Goal: Information Seeking & Learning: Learn about a topic

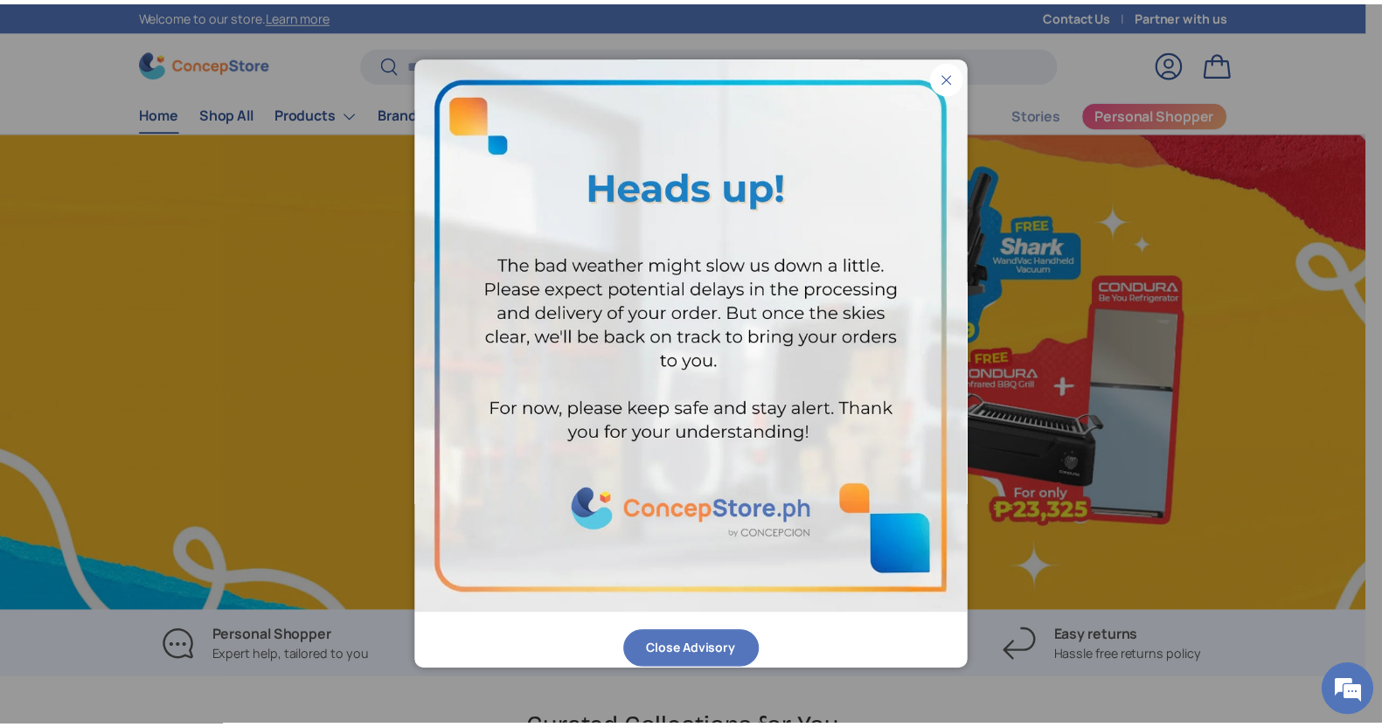
scroll to position [0, 1381]
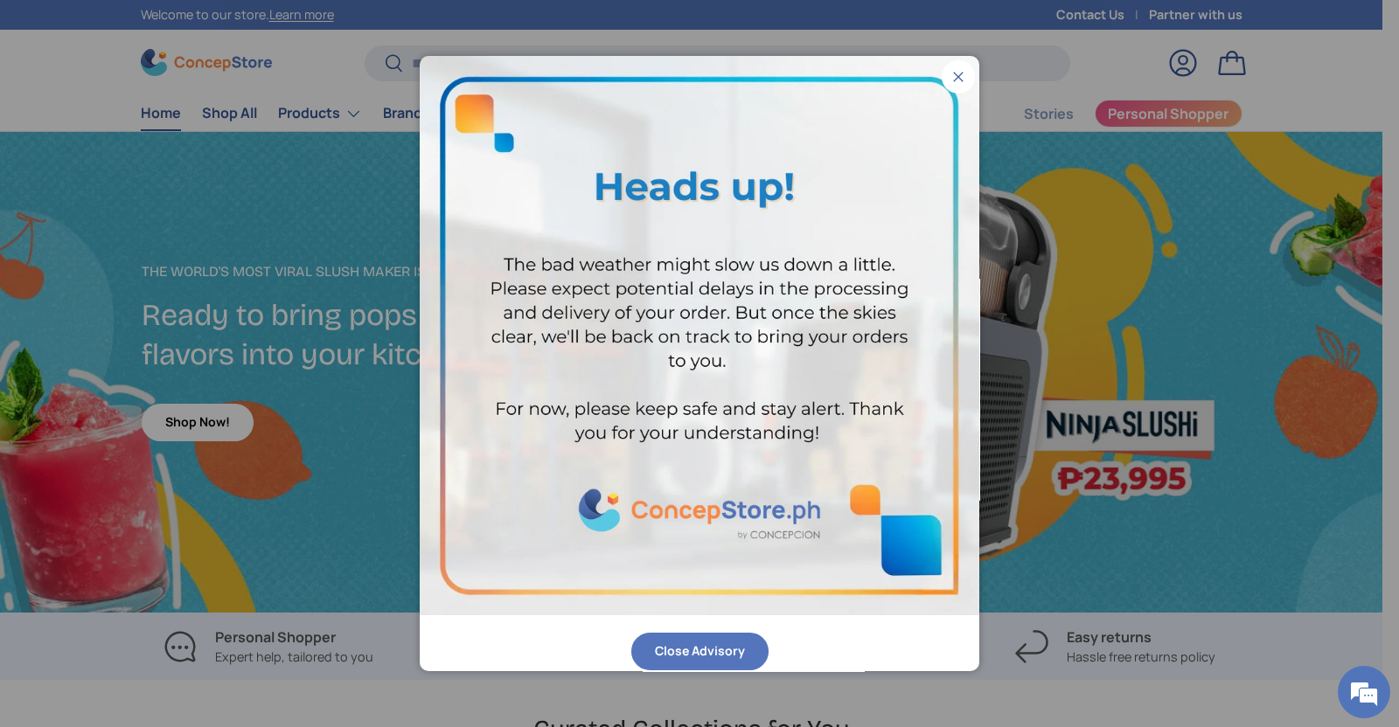
click at [694, 633] on button "Close Advisory" at bounding box center [699, 652] width 137 height 38
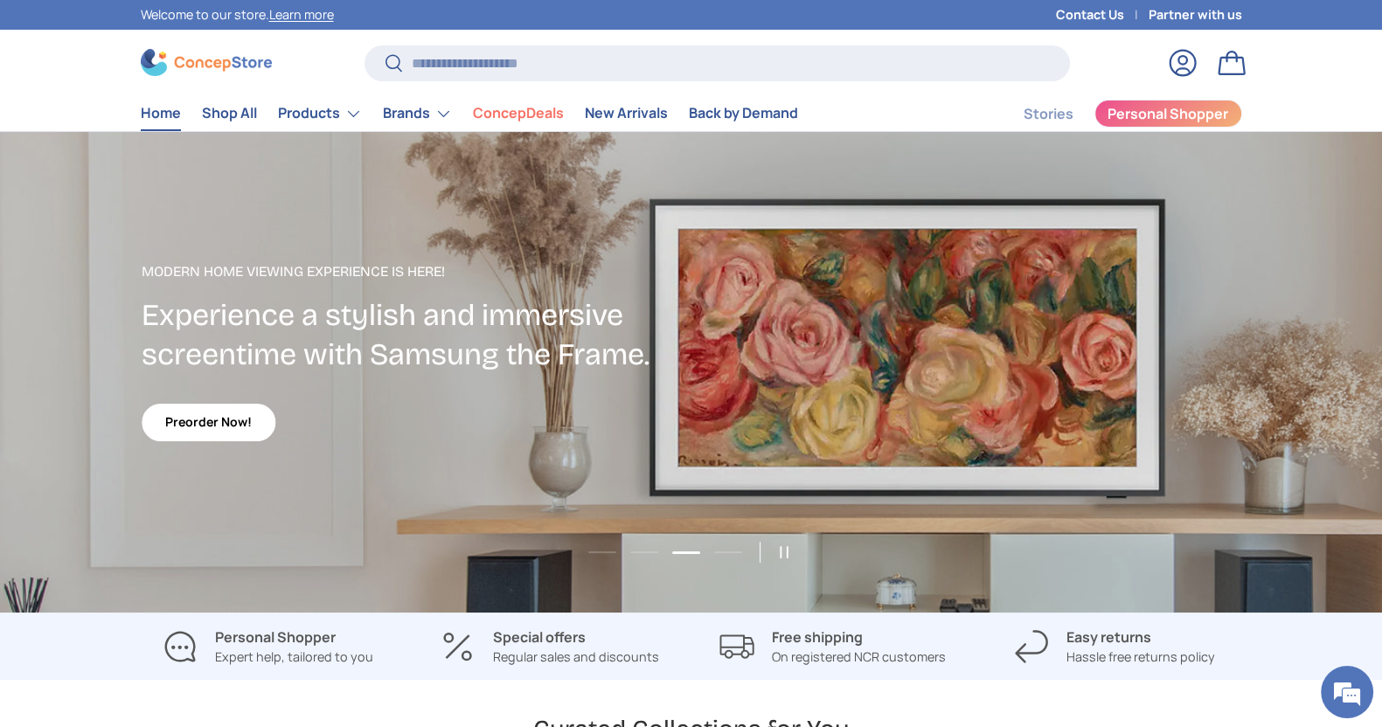
scroll to position [0, 0]
